Goal: Find specific page/section: Find specific page/section

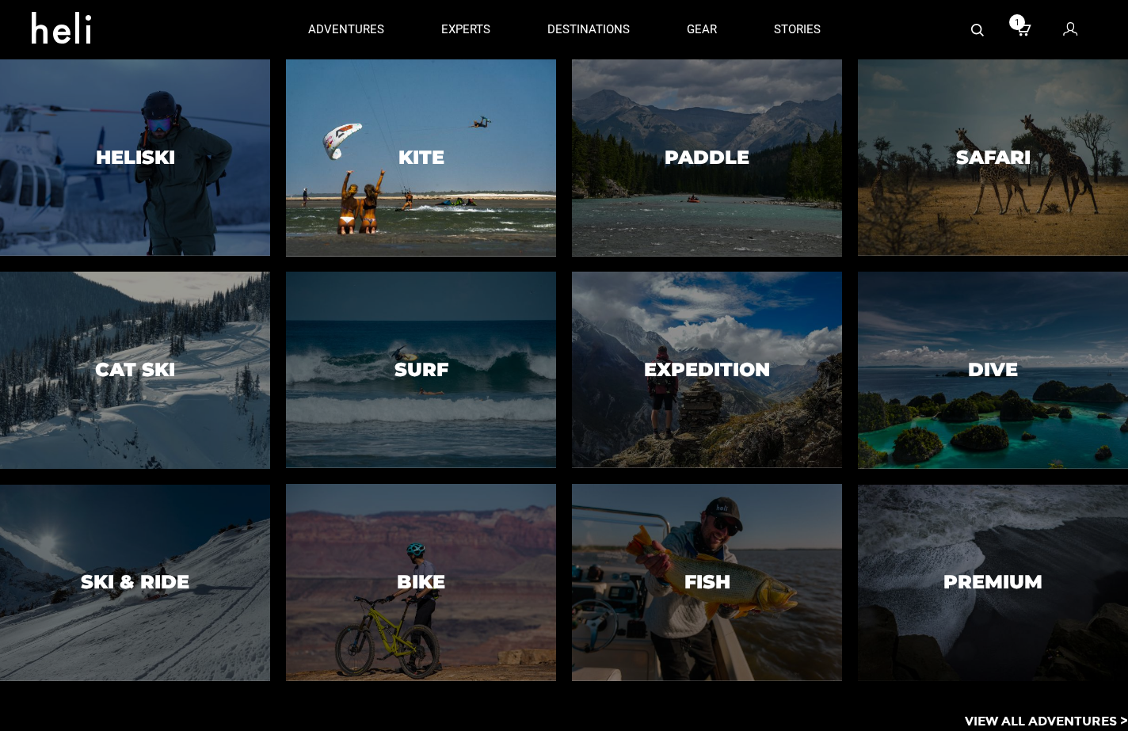
click at [532, 218] on div at bounding box center [422, 158] width 276 height 200
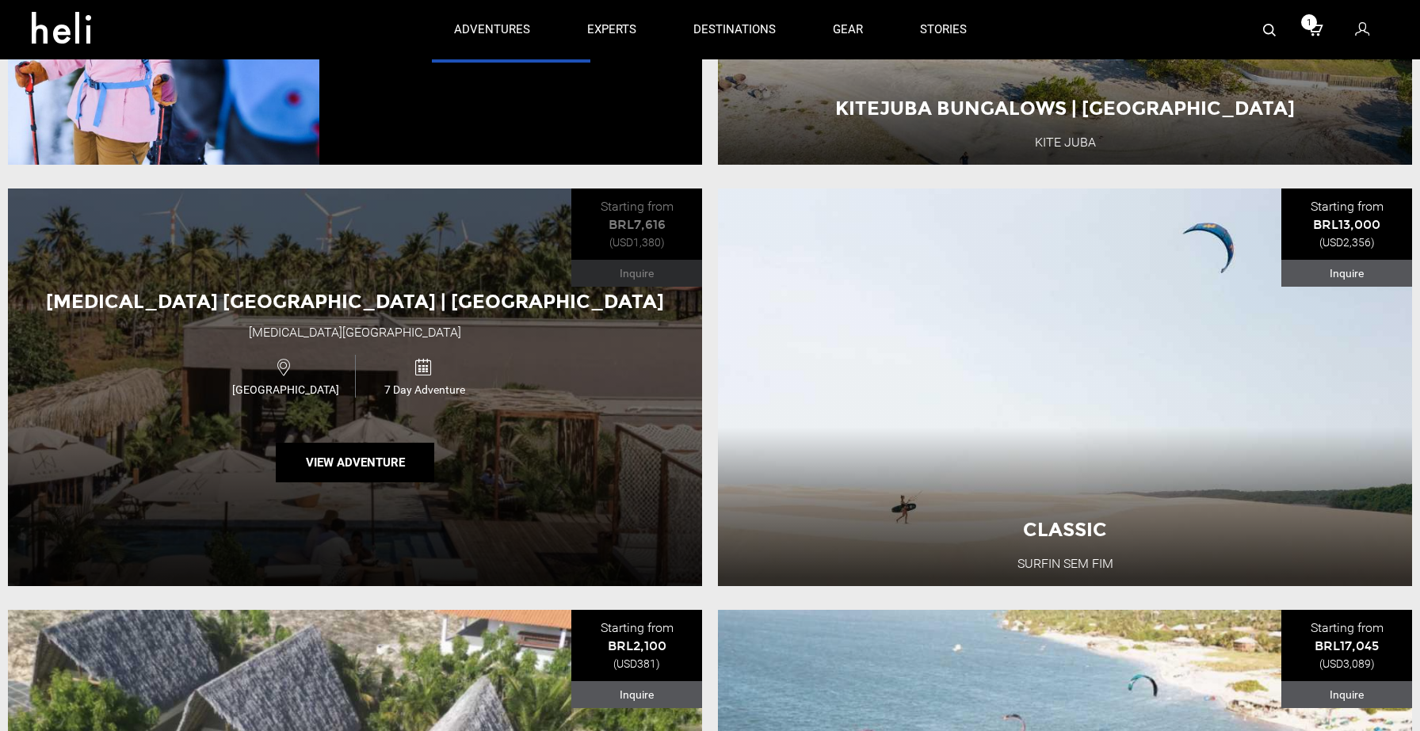
scroll to position [3901, 0]
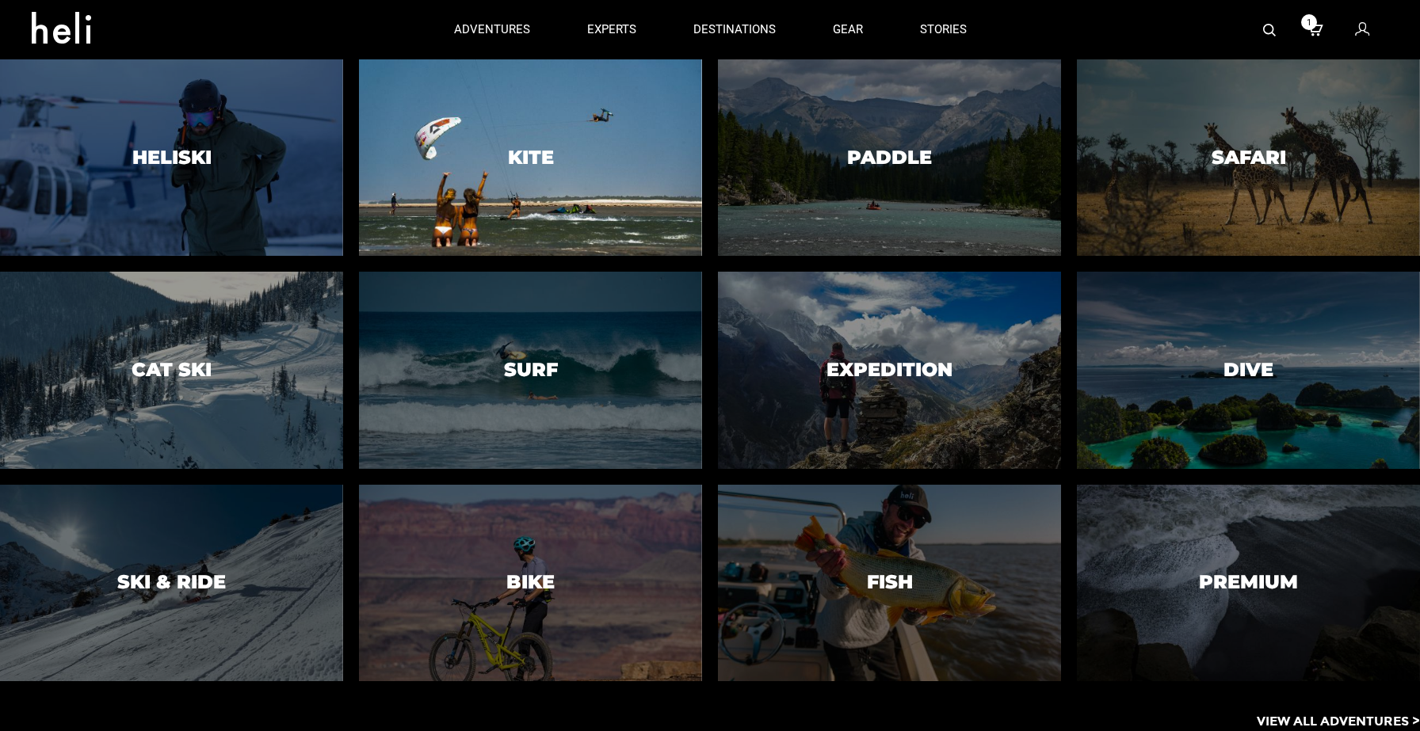
click at [640, 211] on div at bounding box center [531, 158] width 350 height 200
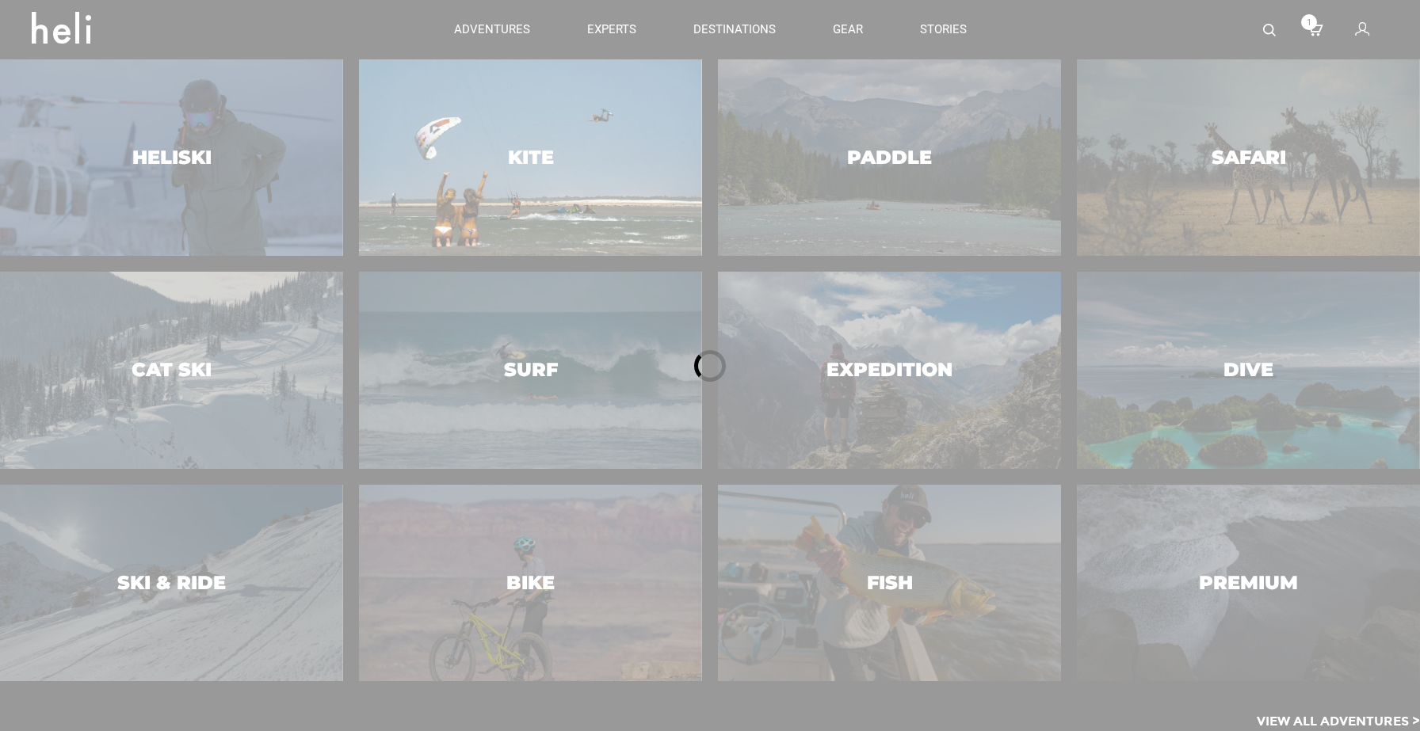
click at [640, 211] on div at bounding box center [710, 365] width 1420 height 731
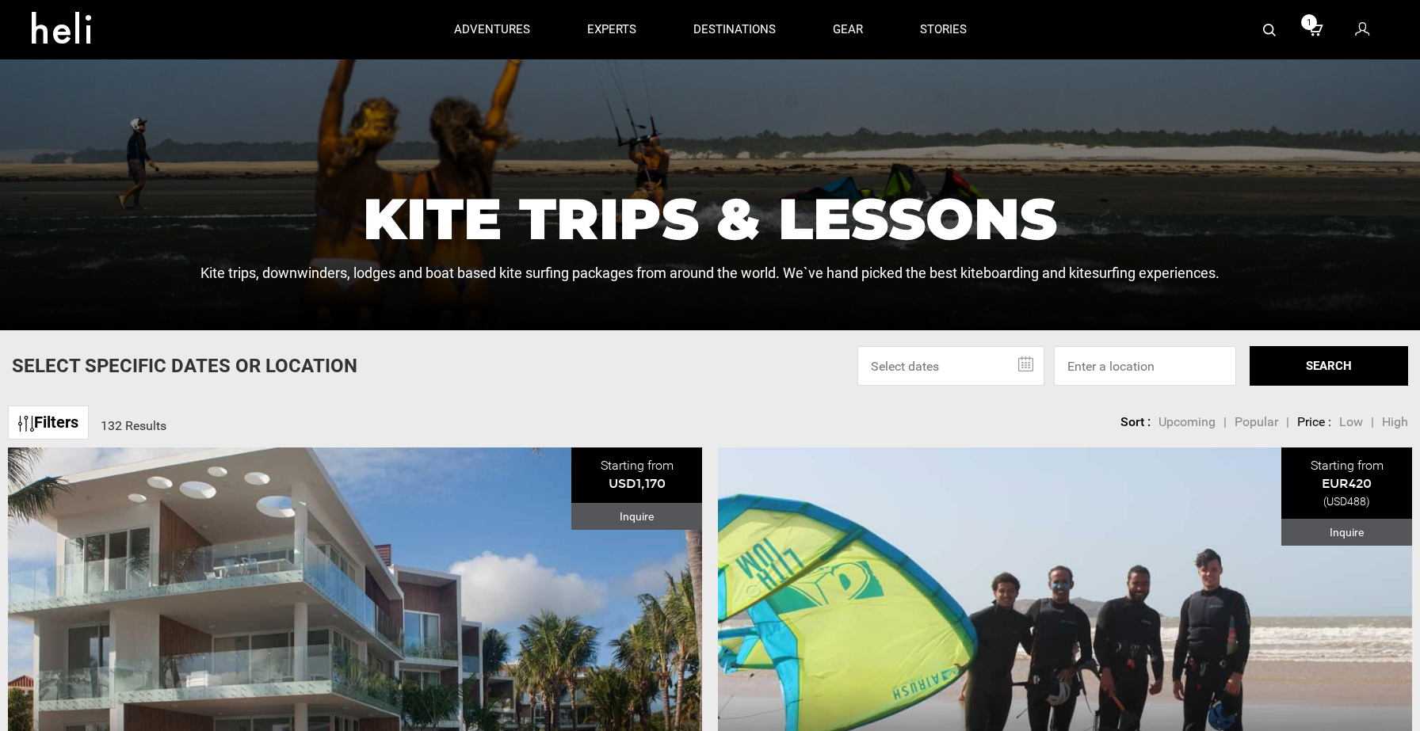
scroll to position [289, 0]
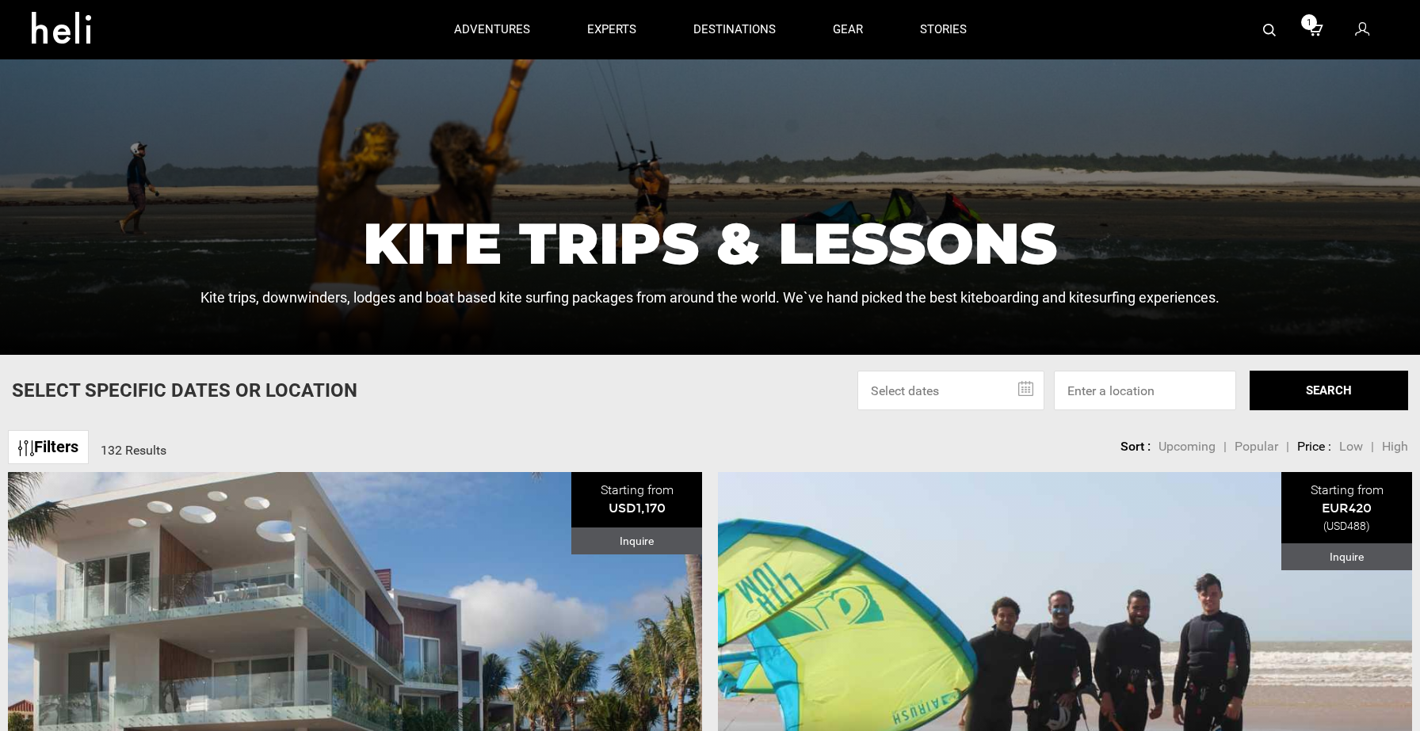
click at [71, 445] on link "Filters" at bounding box center [48, 447] width 81 height 34
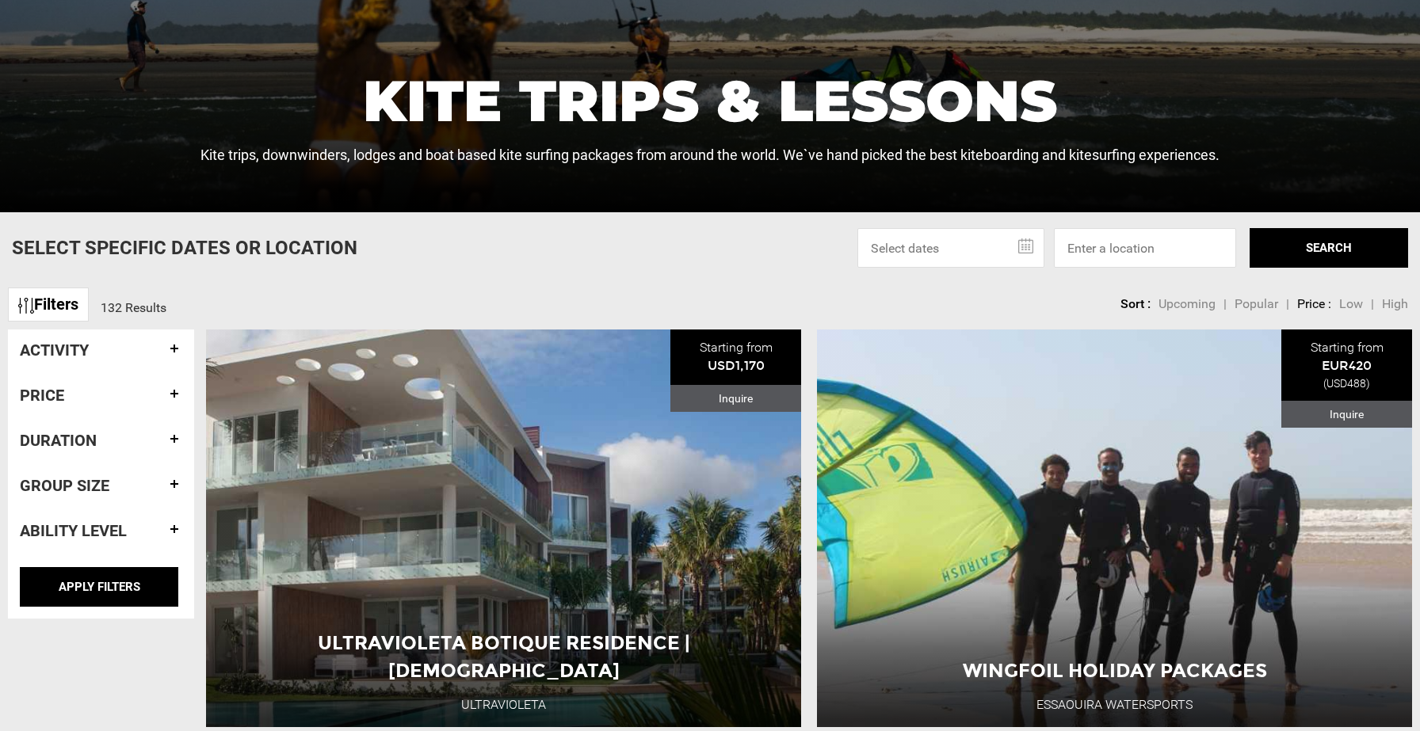
scroll to position [436, 0]
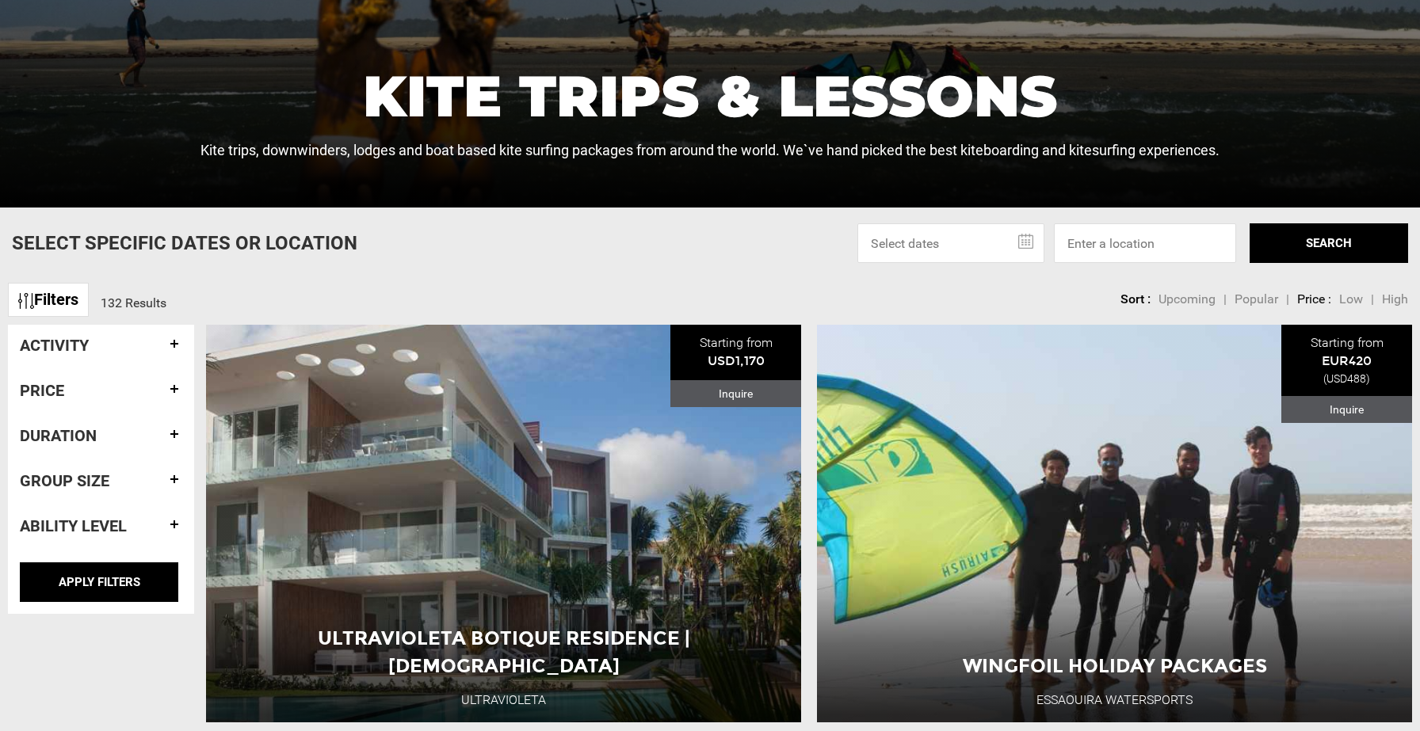
click at [116, 351] on h4 "Activity" at bounding box center [101, 345] width 162 height 17
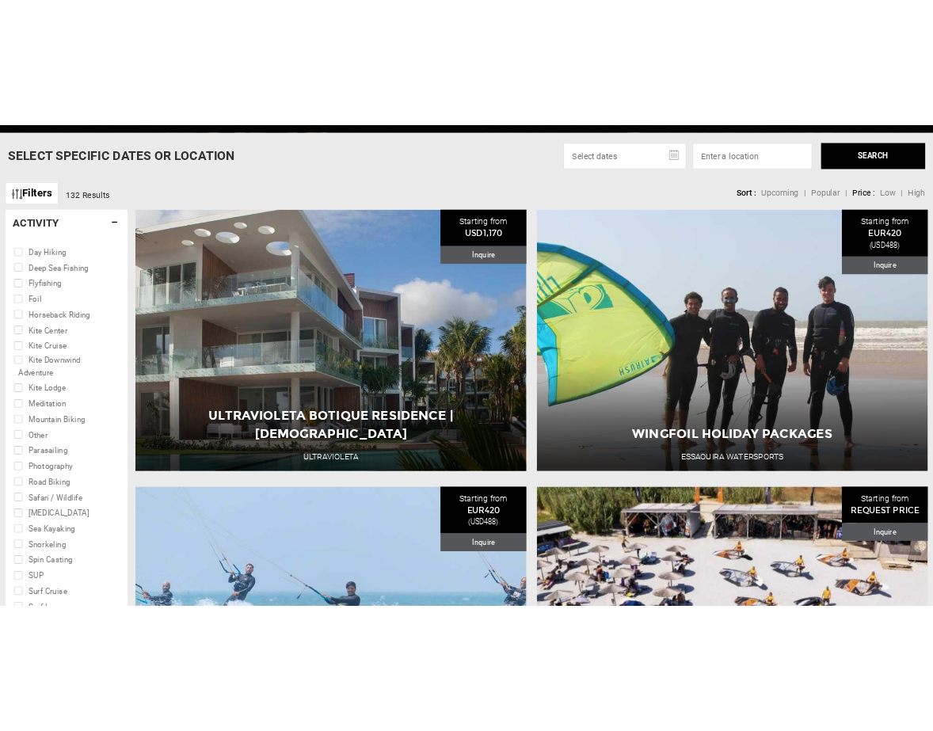
scroll to position [635, 0]
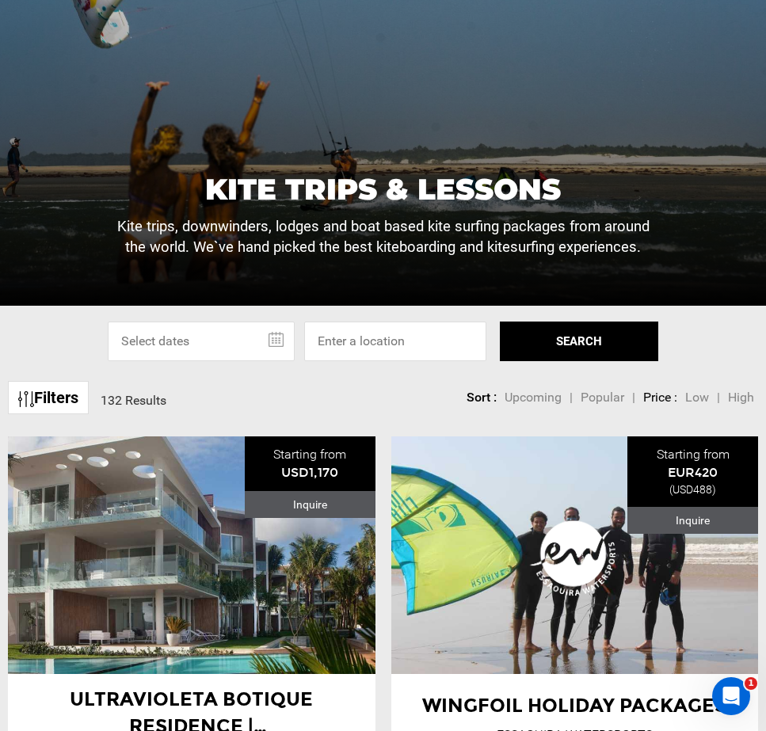
scroll to position [200, 0]
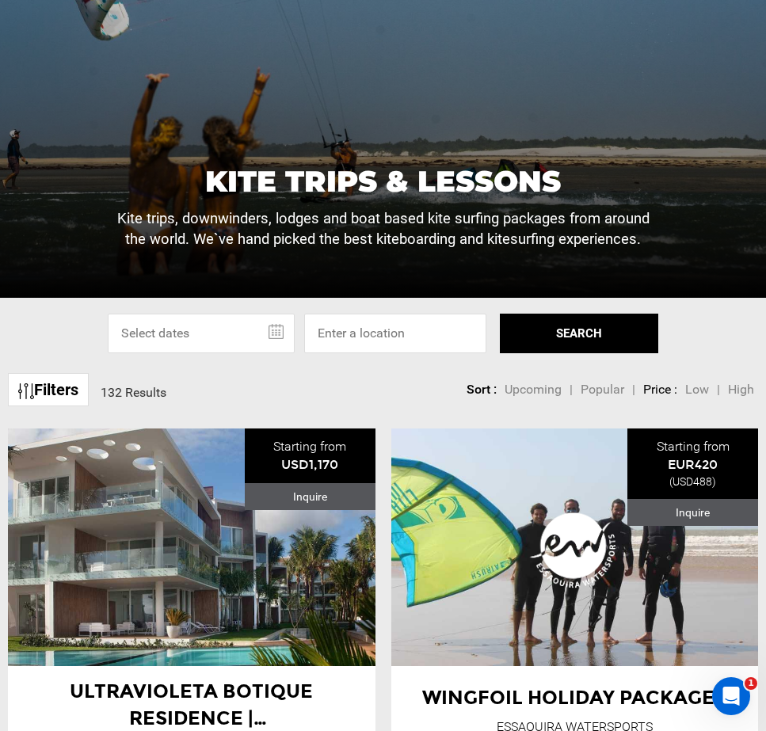
click at [59, 392] on link "Filters" at bounding box center [48, 390] width 81 height 34
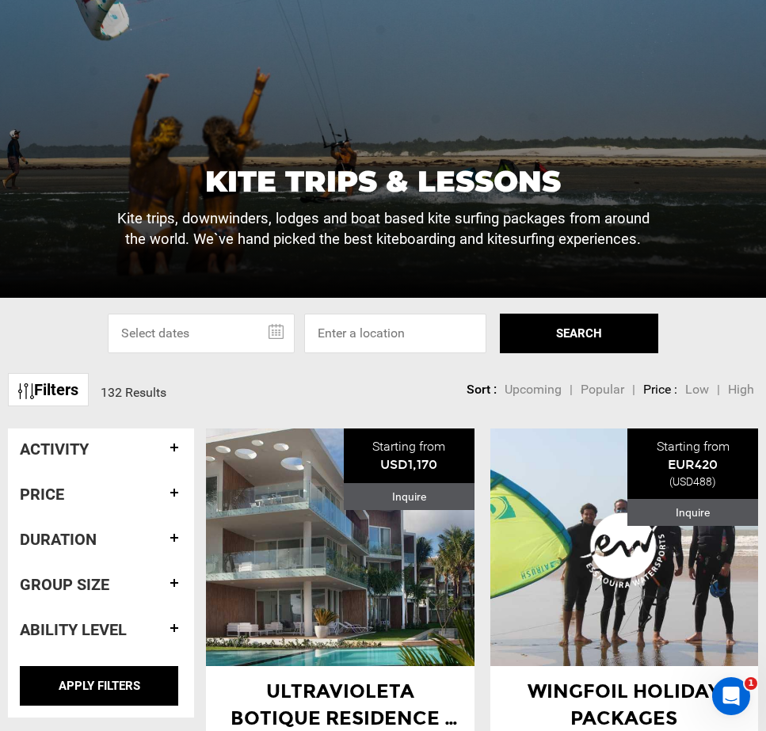
click at [122, 448] on h4 "Activity" at bounding box center [101, 448] width 162 height 17
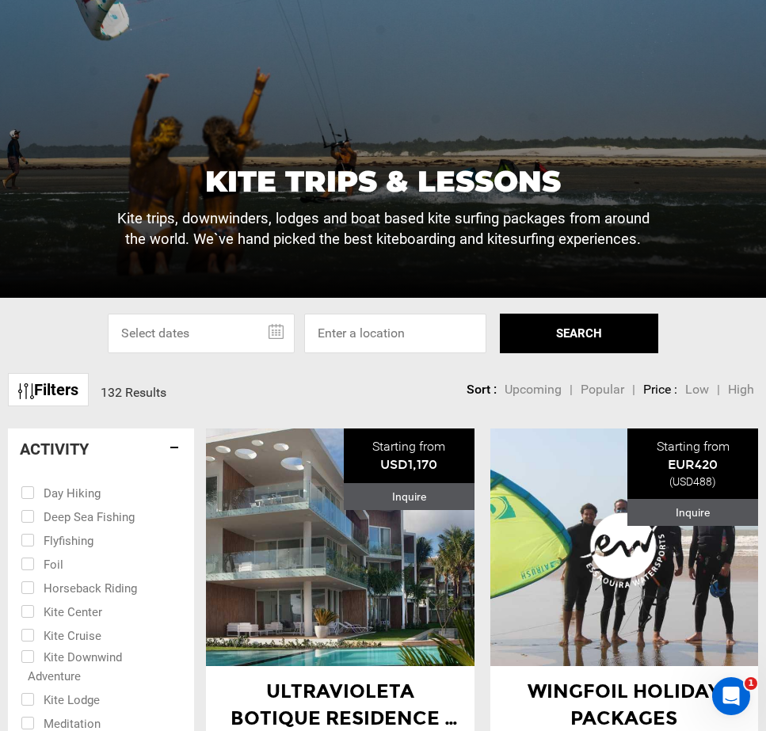
click at [81, 494] on input "checkbox" at bounding box center [90, 492] width 139 height 24
checkbox input "true"
click at [74, 518] on input "checkbox" at bounding box center [90, 516] width 139 height 24
checkbox input "true"
click at [63, 547] on input "checkbox" at bounding box center [90, 540] width 139 height 24
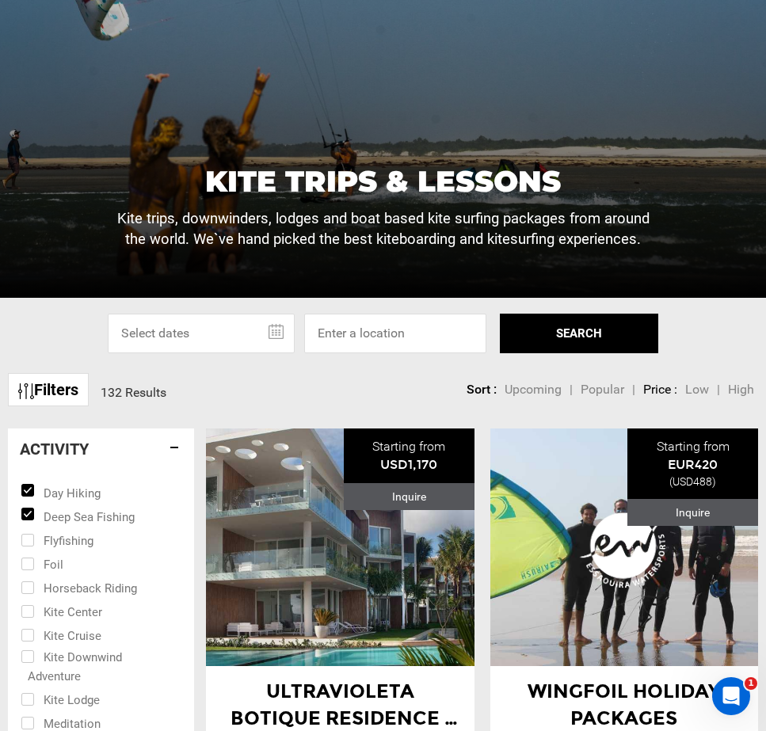
checkbox input "true"
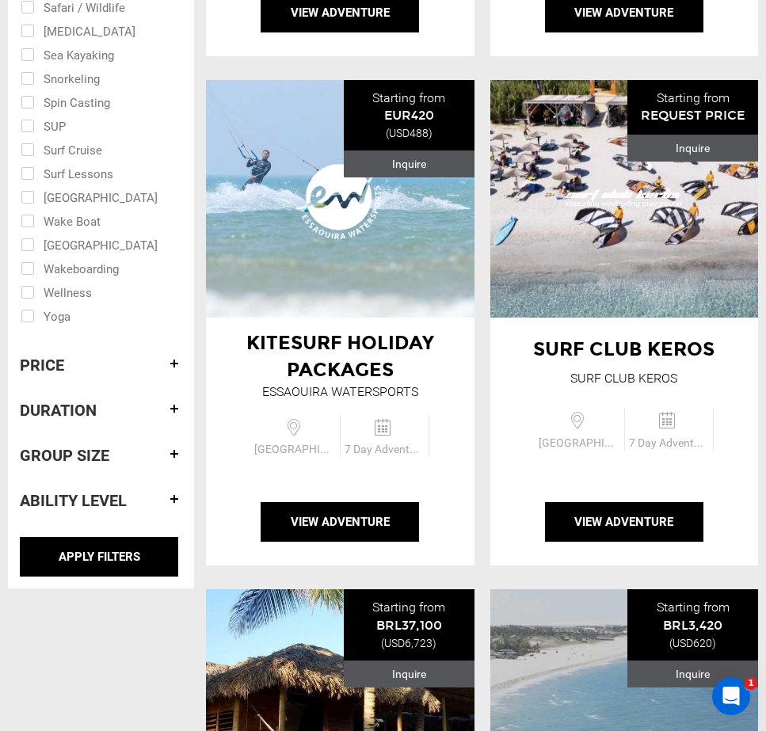
scroll to position [1100, 0]
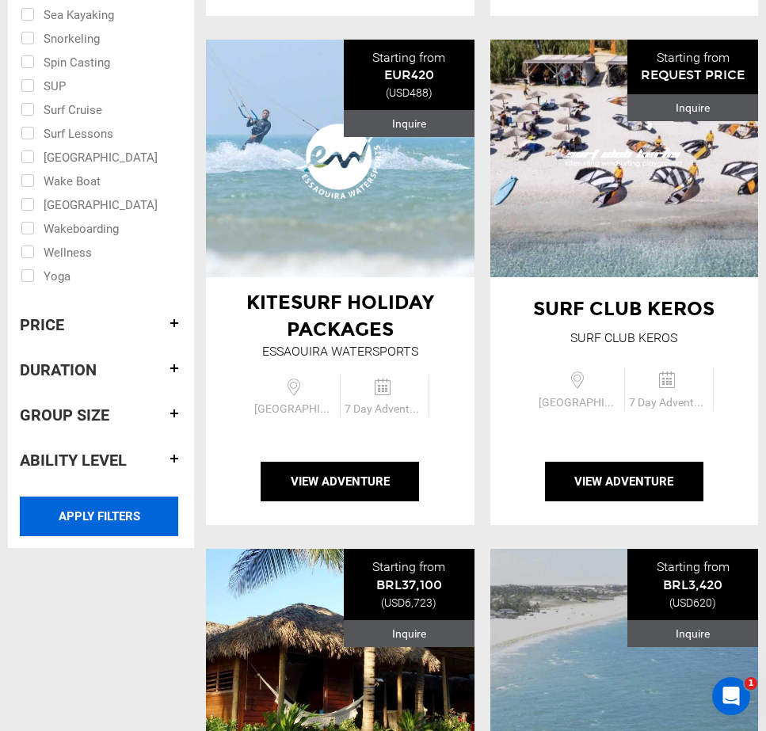
click at [113, 507] on input "APPLY FILTERS" at bounding box center [99, 517] width 158 height 40
